Goal: Task Accomplishment & Management: Complete application form

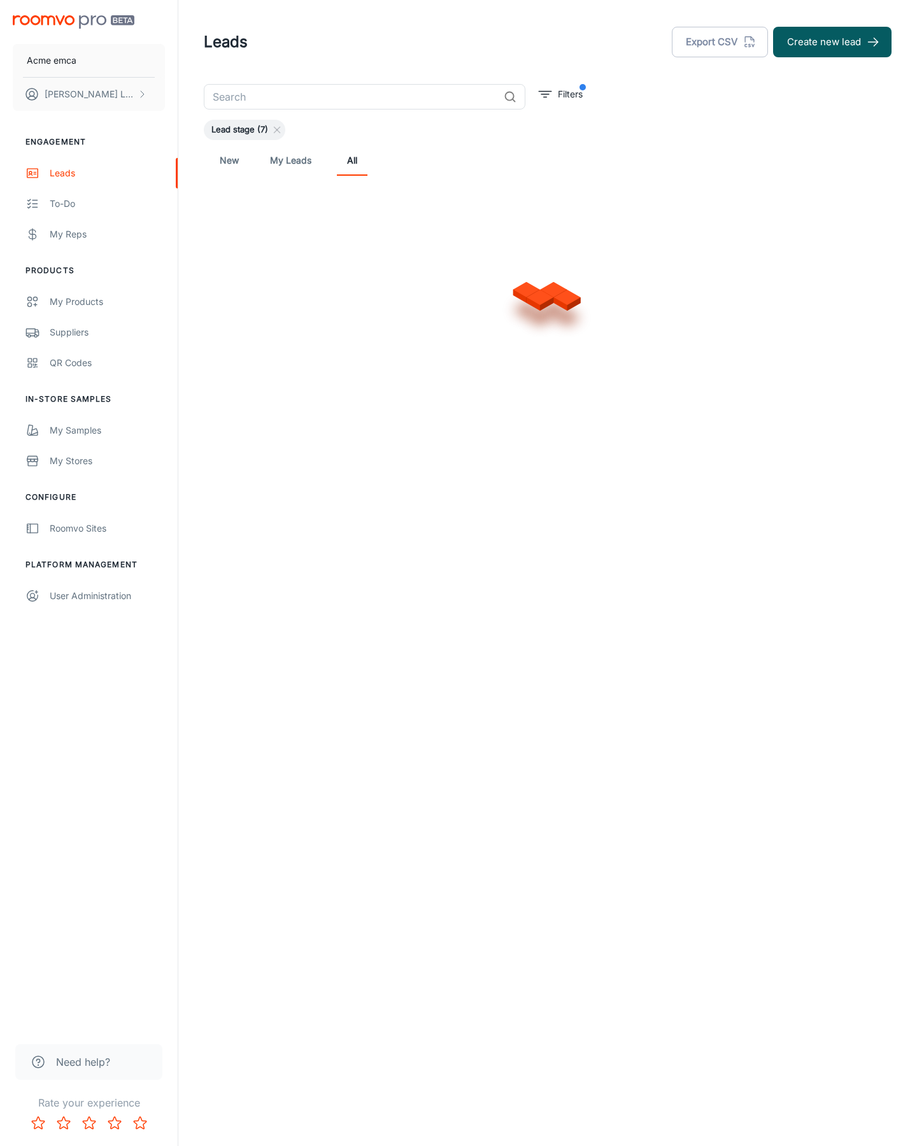
click at [832, 42] on button "Create new lead" at bounding box center [832, 42] width 118 height 31
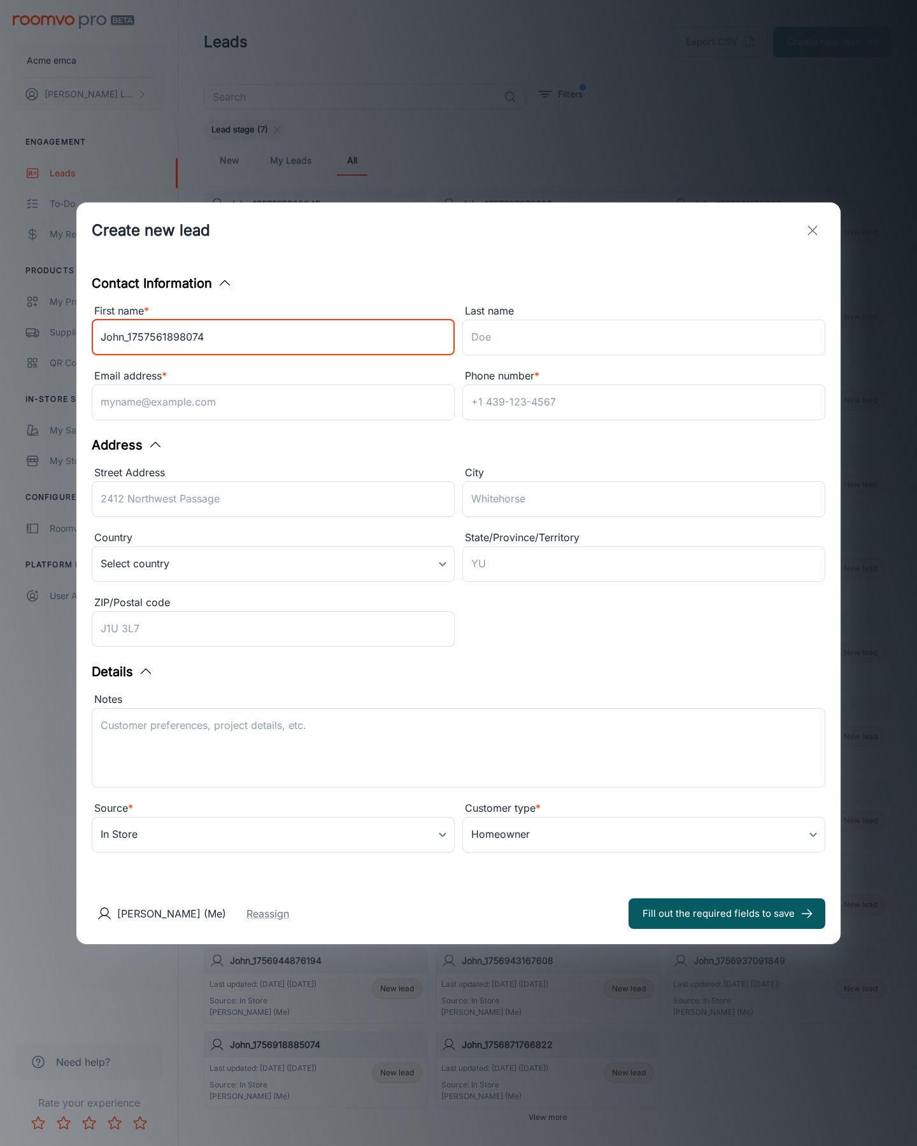
type input "John_1757561898074"
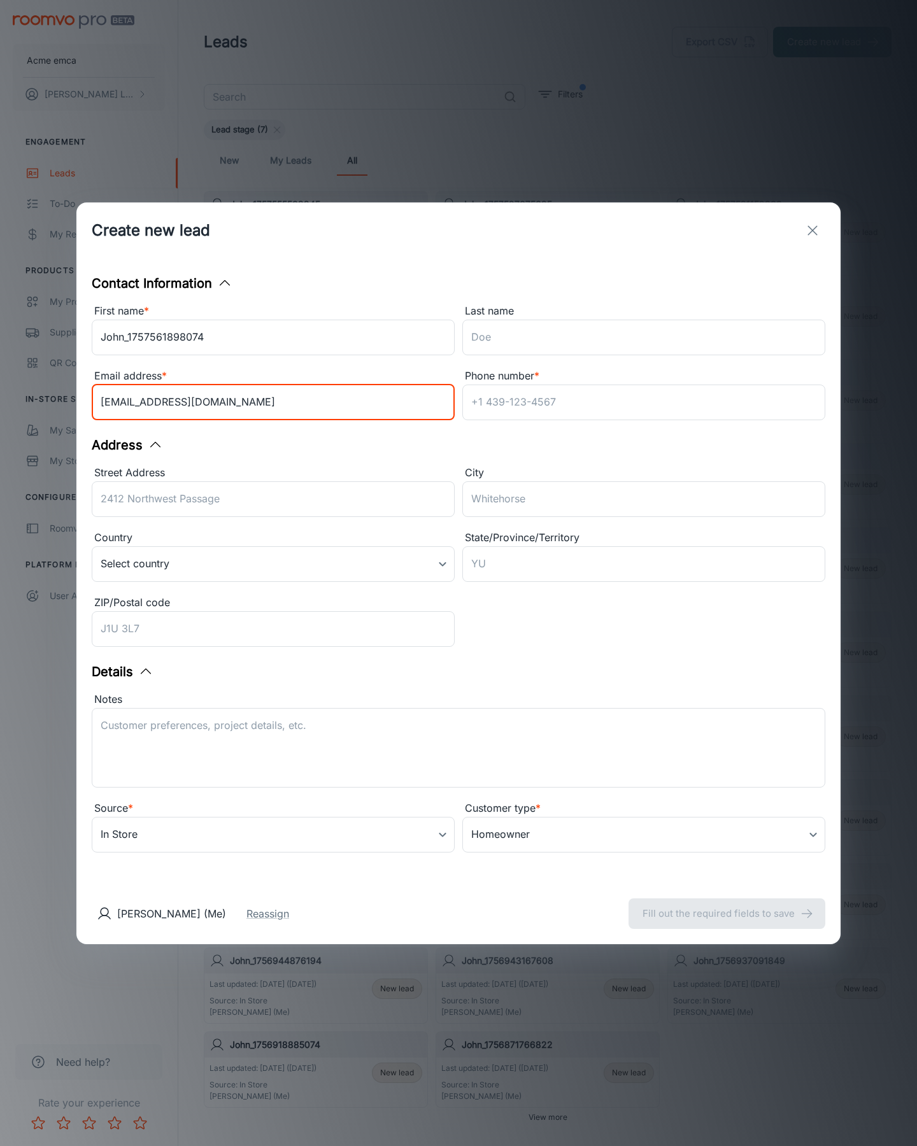
type input "[EMAIL_ADDRESS][DOMAIN_NAME]"
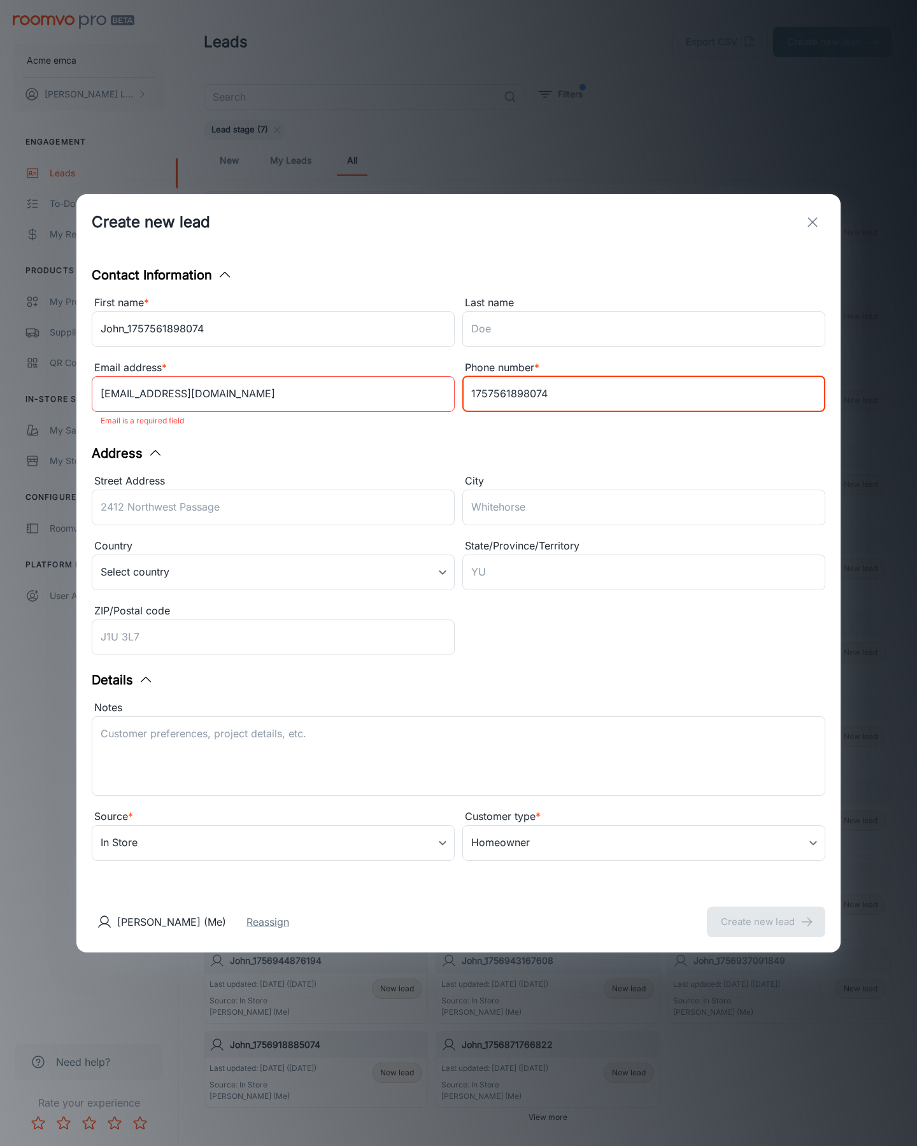
type input "1757561898074"
click at [766, 913] on button "Create new lead" at bounding box center [766, 922] width 118 height 31
